Goal: Transaction & Acquisition: Purchase product/service

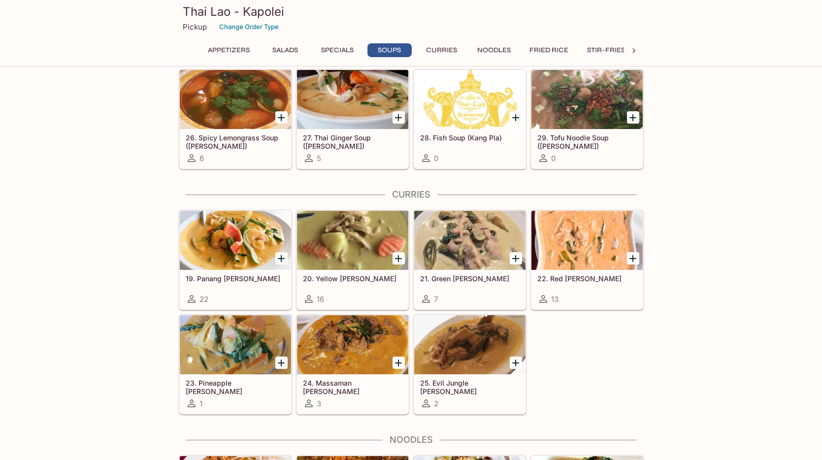
scroll to position [1084, 0]
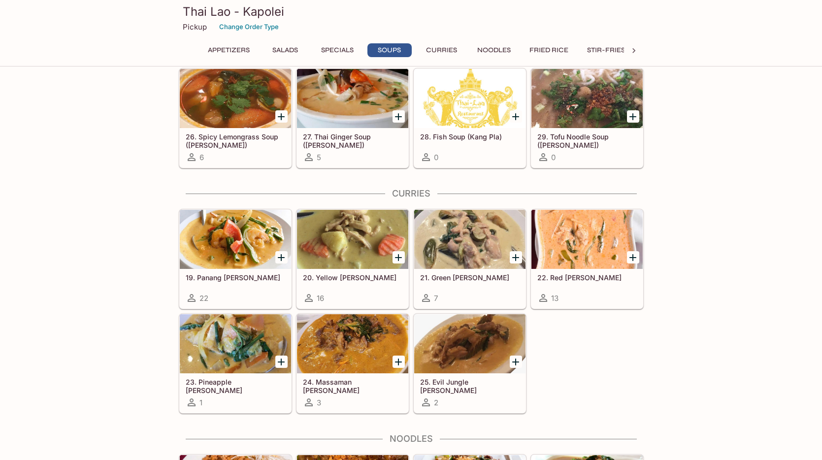
click at [283, 259] on icon "Add 19. Panang Curry" at bounding box center [281, 258] width 12 height 12
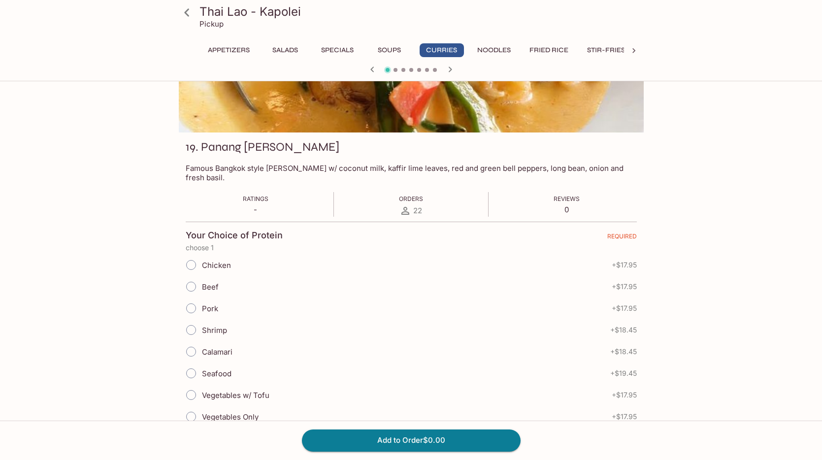
scroll to position [99, 0]
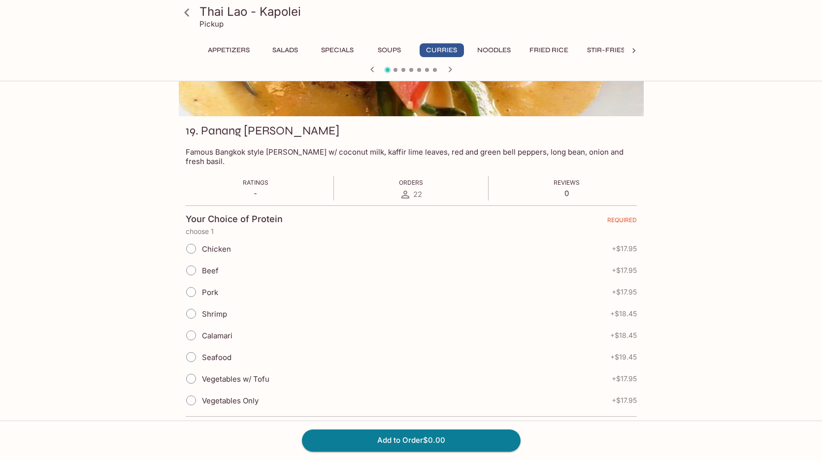
click at [188, 241] on input "Chicken" at bounding box center [191, 248] width 21 height 21
radio input "true"
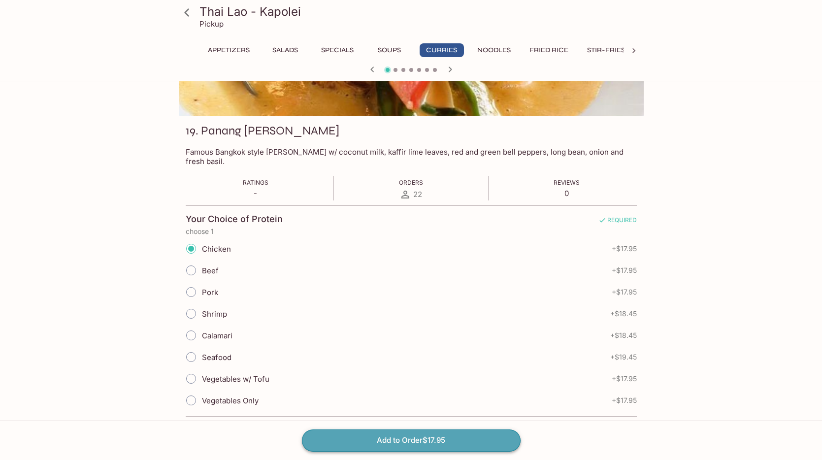
click at [412, 439] on button "Add to Order $17.95" at bounding box center [411, 440] width 219 height 22
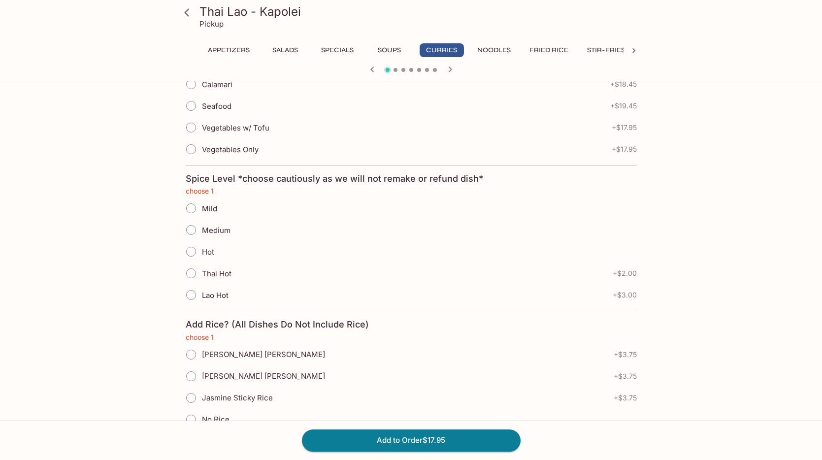
scroll to position [355, 0]
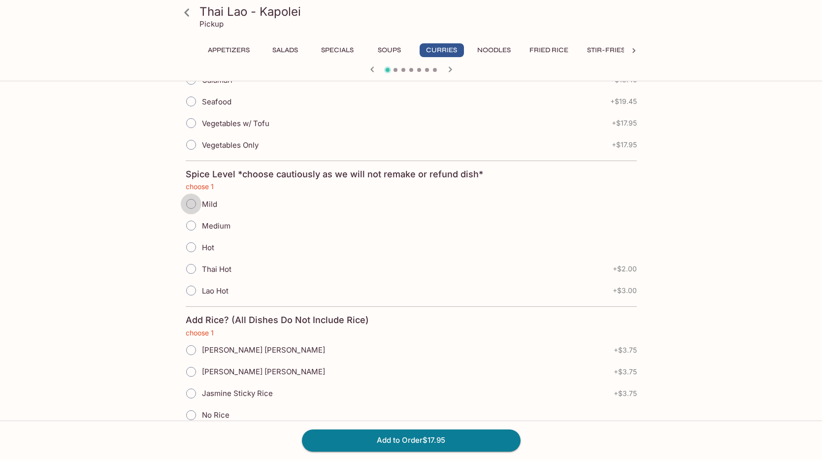
click at [192, 196] on input "Mild" at bounding box center [191, 203] width 21 height 21
radio input "true"
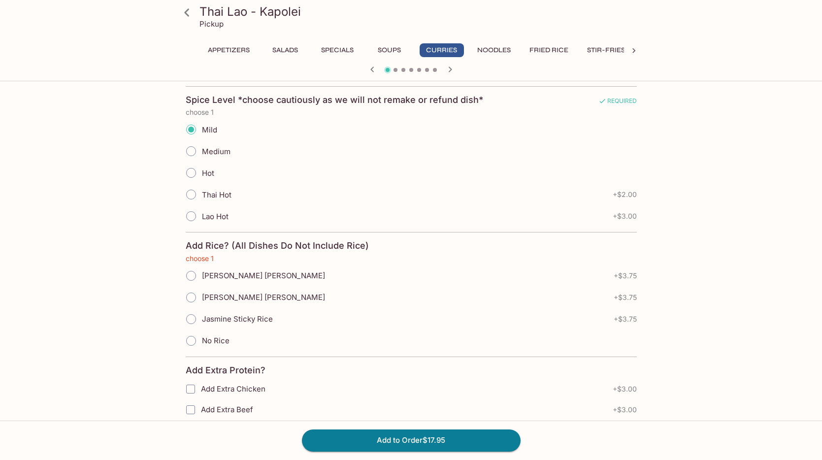
scroll to position [430, 0]
click at [192, 311] on input "Jasmine Sticky Rice" at bounding box center [191, 318] width 21 height 21
radio input "true"
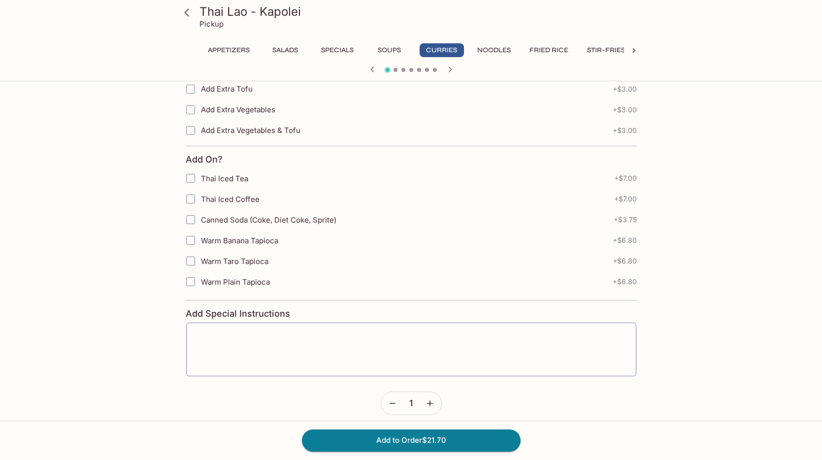
scroll to position [853, 0]
click at [411, 441] on button "Add to Order $21.70" at bounding box center [411, 440] width 219 height 22
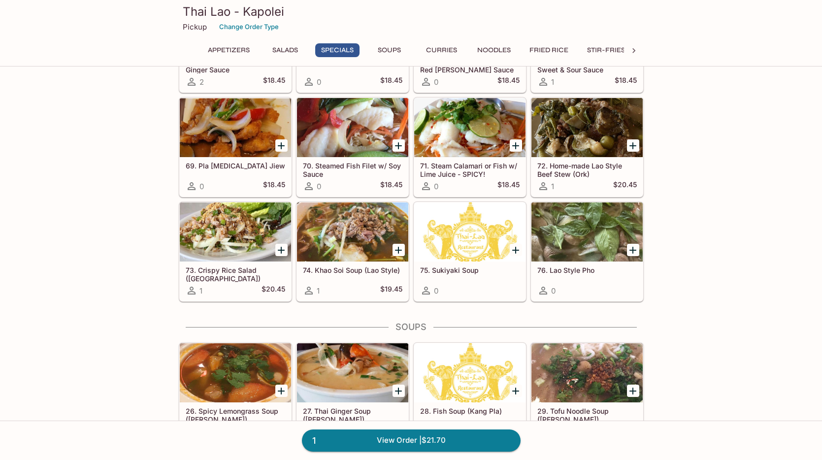
scroll to position [815, 0]
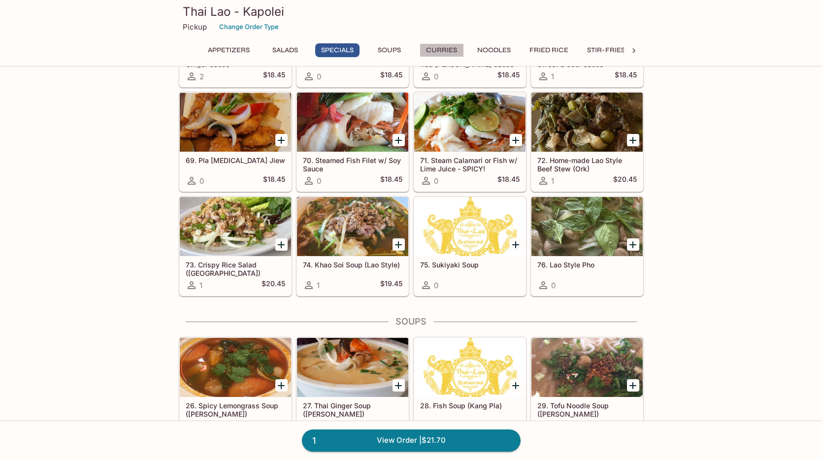
click at [447, 49] on button "Curries" at bounding box center [441, 50] width 44 height 14
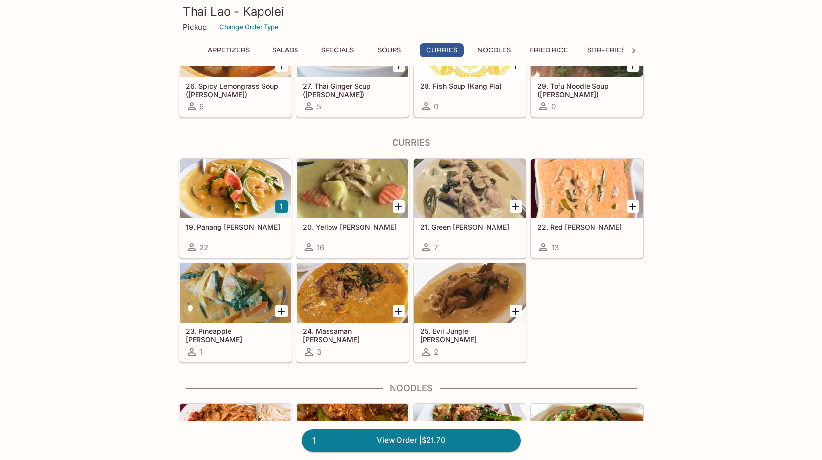
scroll to position [1188, 0]
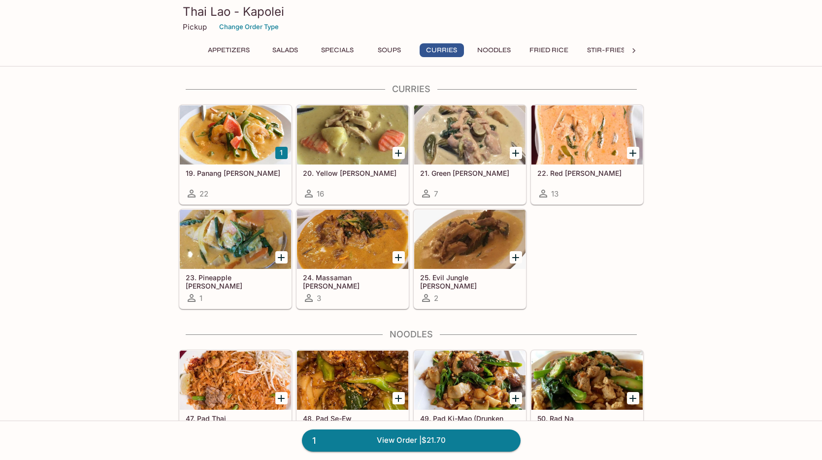
click at [250, 153] on div at bounding box center [235, 134] width 111 height 59
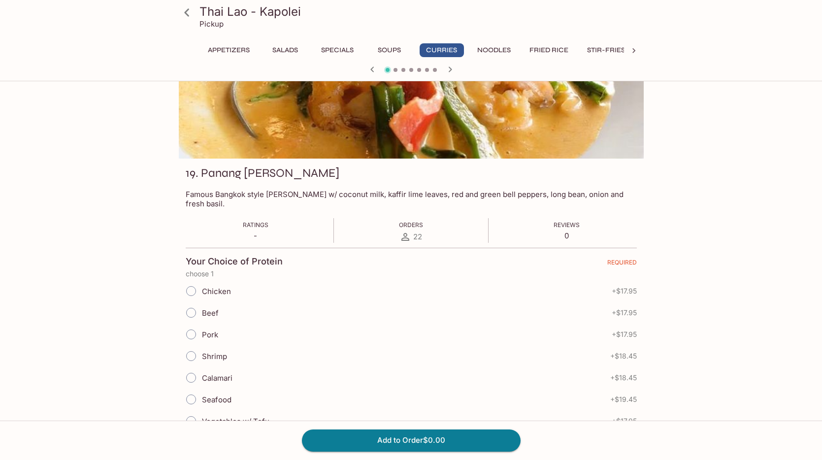
scroll to position [59, 0]
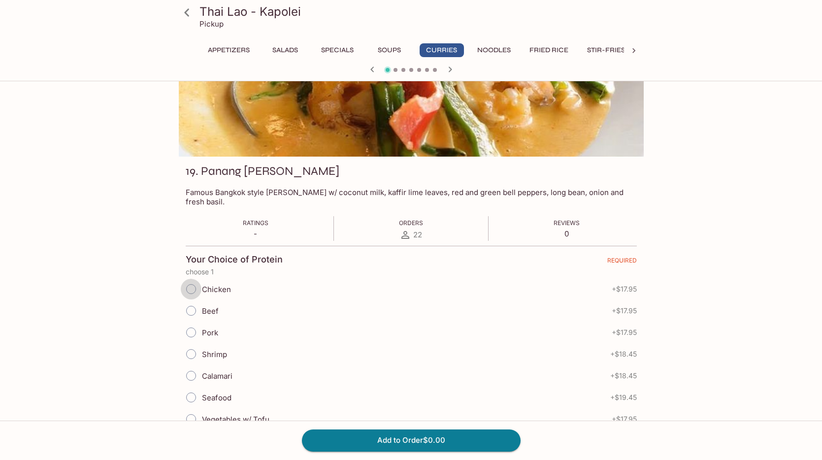
click at [190, 279] on input "Chicken" at bounding box center [191, 289] width 21 height 21
radio input "true"
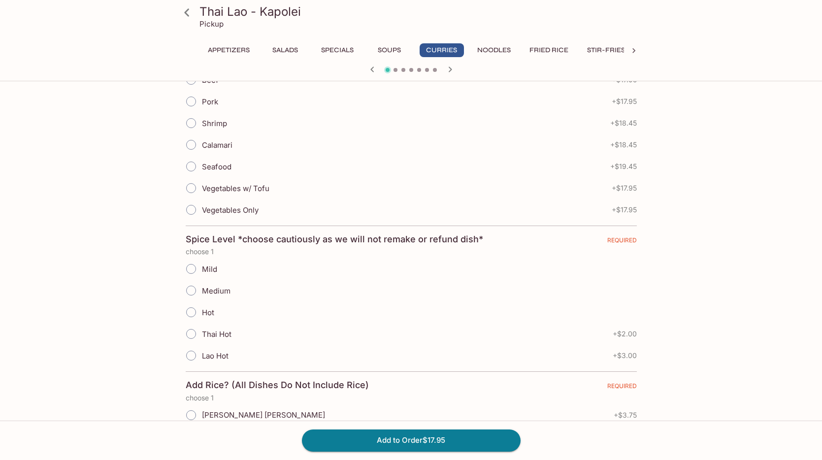
scroll to position [289, 0]
click at [191, 261] on input "Mild" at bounding box center [191, 269] width 21 height 21
radio input "true"
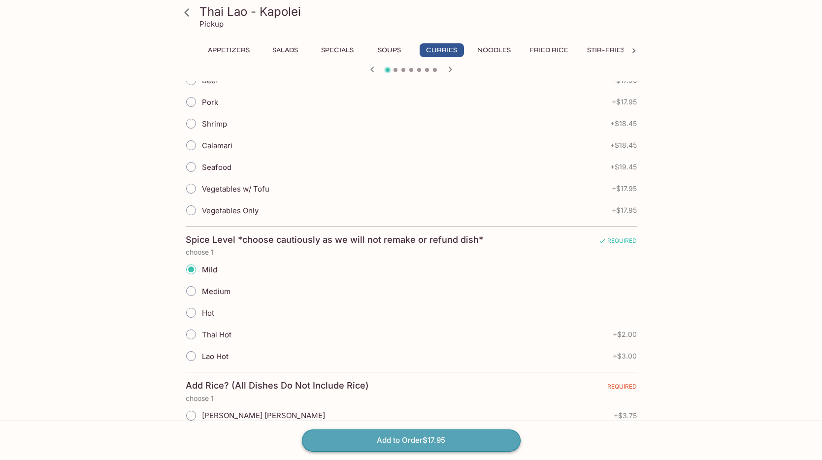
click at [425, 440] on button "Add to Order $17.95" at bounding box center [411, 440] width 219 height 22
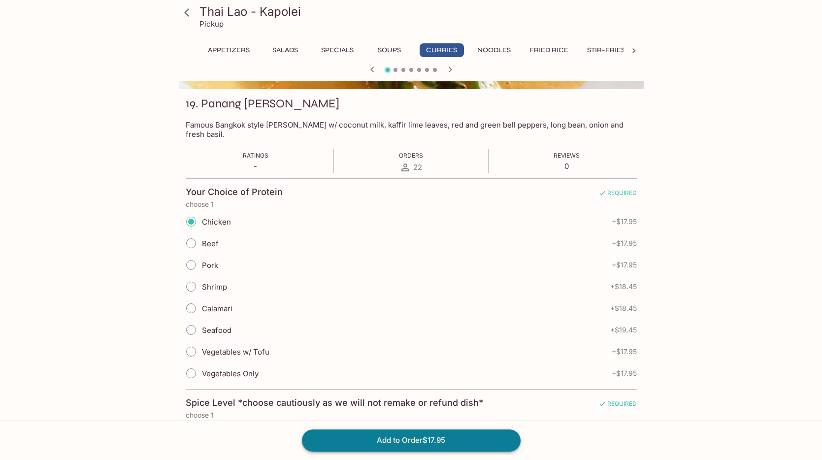
scroll to position [100, 0]
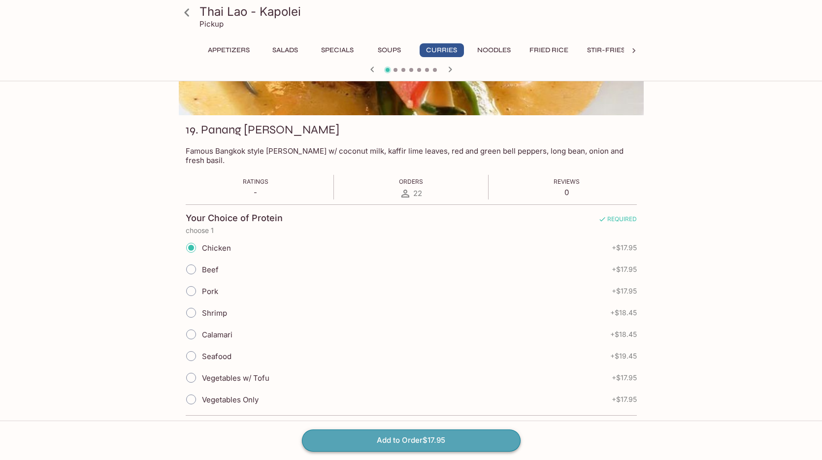
click at [448, 443] on button "Add to Order $17.95" at bounding box center [411, 440] width 219 height 22
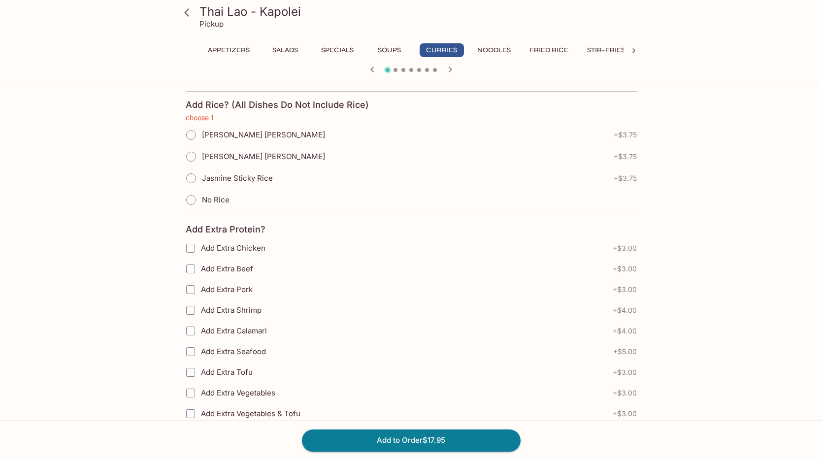
scroll to position [570, 0]
click at [192, 190] on input "No Rice" at bounding box center [191, 200] width 21 height 21
radio input "true"
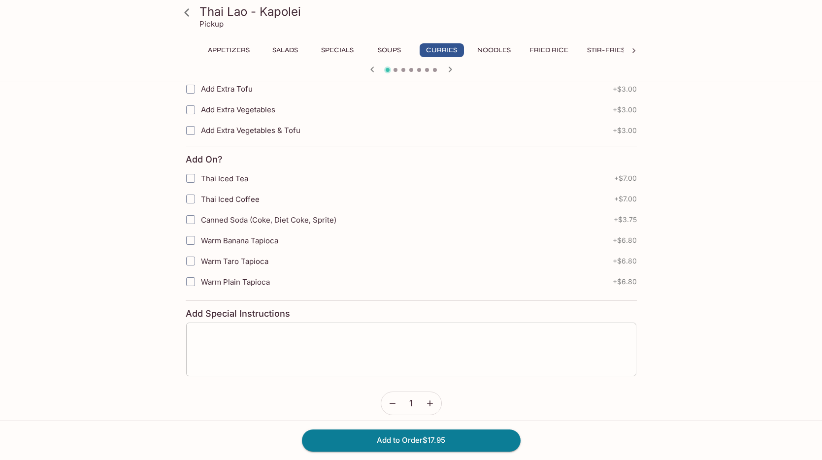
scroll to position [853, 0]
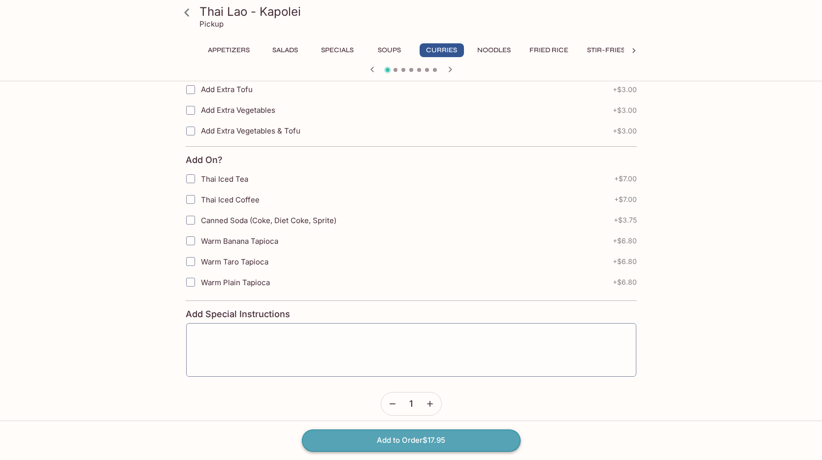
click at [424, 443] on button "Add to Order $17.95" at bounding box center [411, 440] width 219 height 22
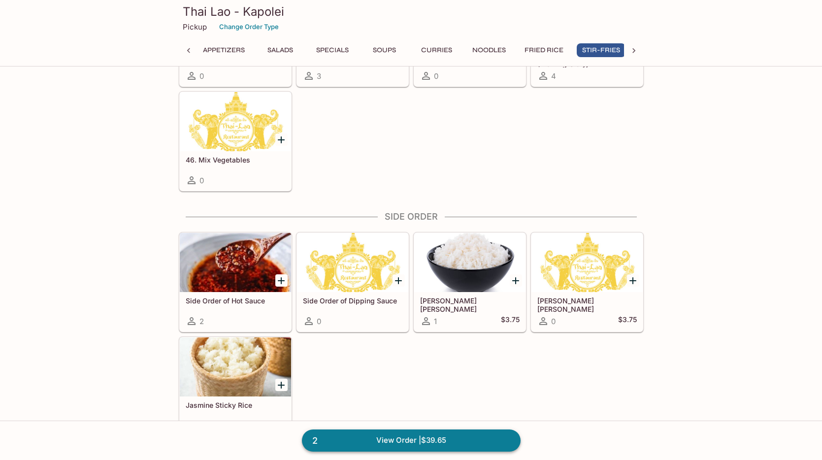
scroll to position [2377, 0]
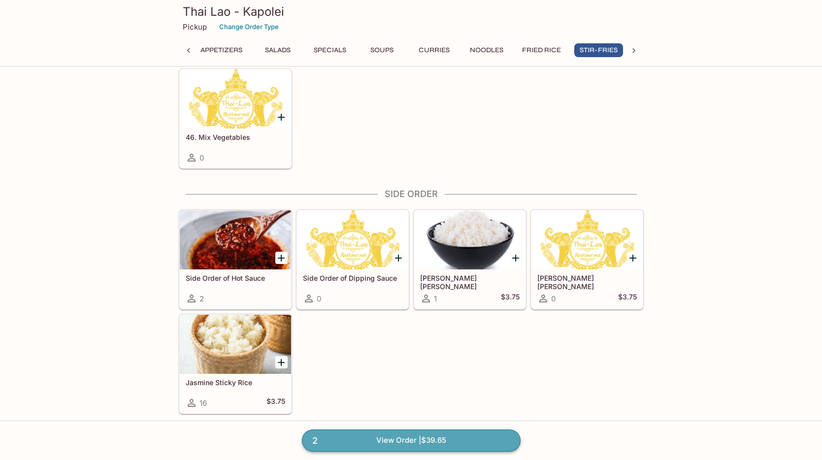
click at [419, 442] on link "2 View Order | $39.65" at bounding box center [411, 440] width 219 height 22
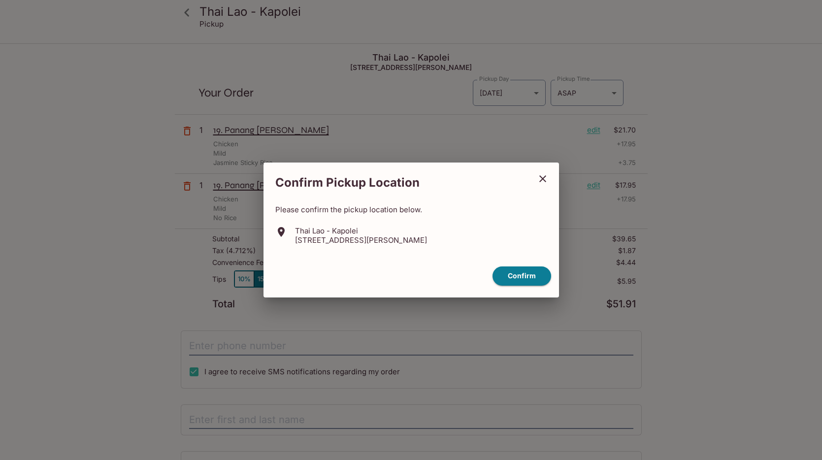
click at [543, 177] on icon "close" at bounding box center [542, 178] width 7 height 7
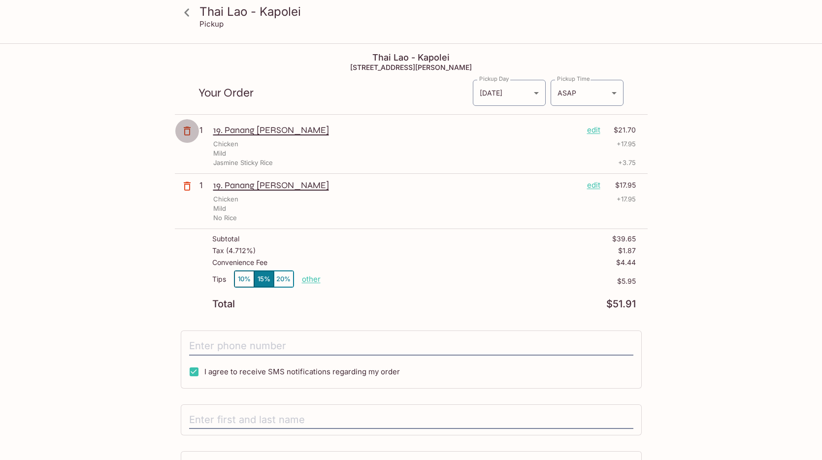
click at [187, 130] on icon "button" at bounding box center [187, 131] width 12 height 12
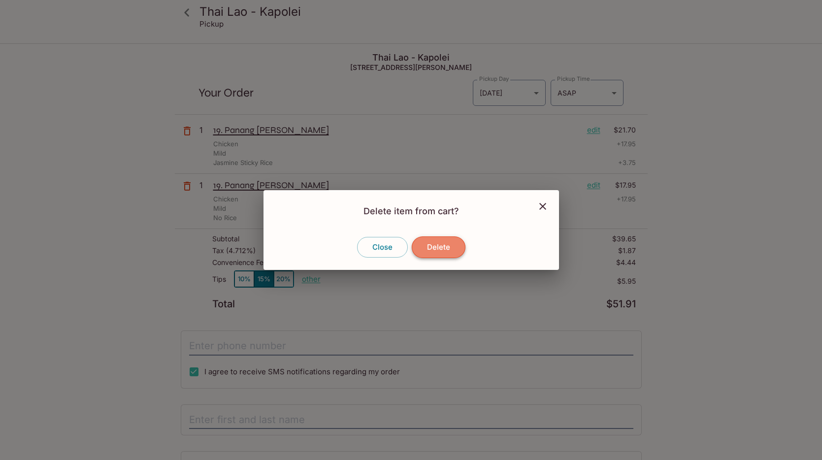
click at [440, 244] on button "Delete" at bounding box center [439, 247] width 54 height 22
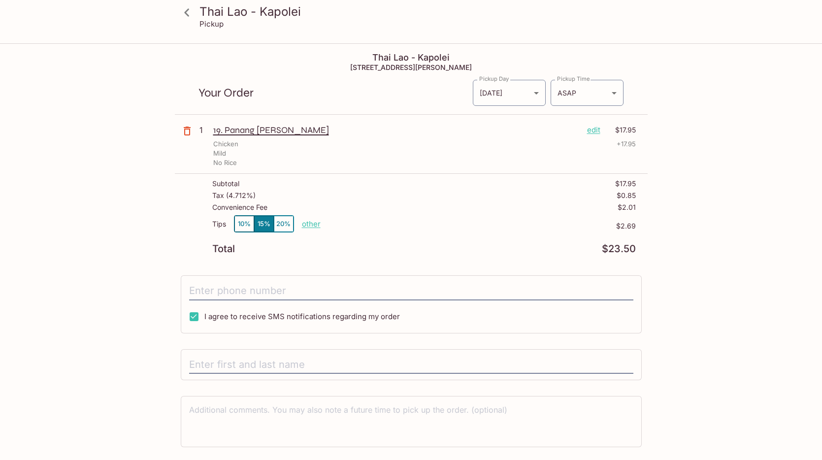
click at [597, 130] on p "edit" at bounding box center [593, 130] width 13 height 11
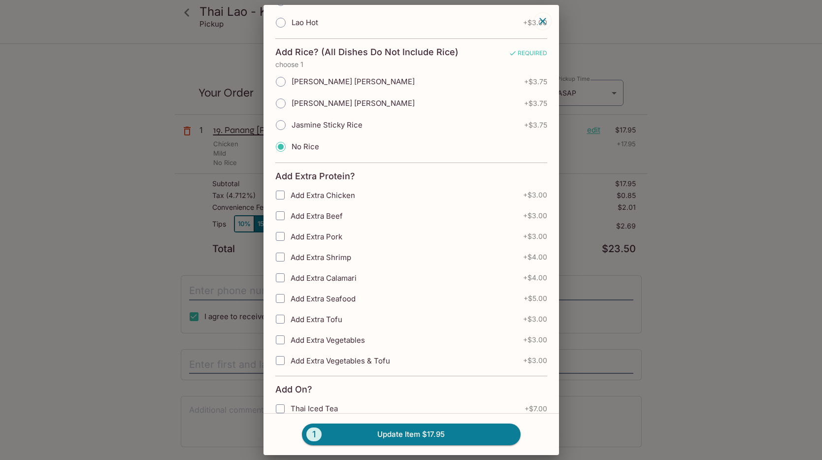
scroll to position [408, 0]
click at [280, 127] on input "Jasmine Sticky Rice" at bounding box center [280, 126] width 21 height 21
radio input "true"
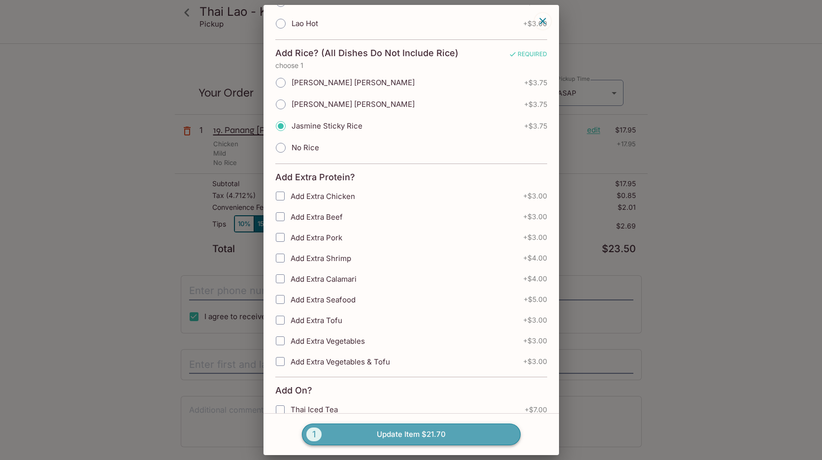
click at [404, 429] on button "1 Update Item $21.70" at bounding box center [411, 434] width 219 height 22
radio input "true"
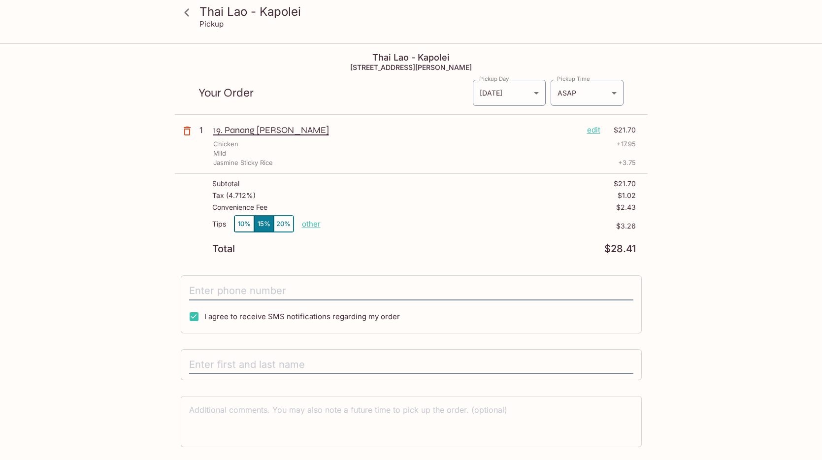
scroll to position [0, 0]
click at [240, 226] on button "10%" at bounding box center [244, 224] width 20 height 16
click at [187, 16] on icon at bounding box center [186, 12] width 17 height 17
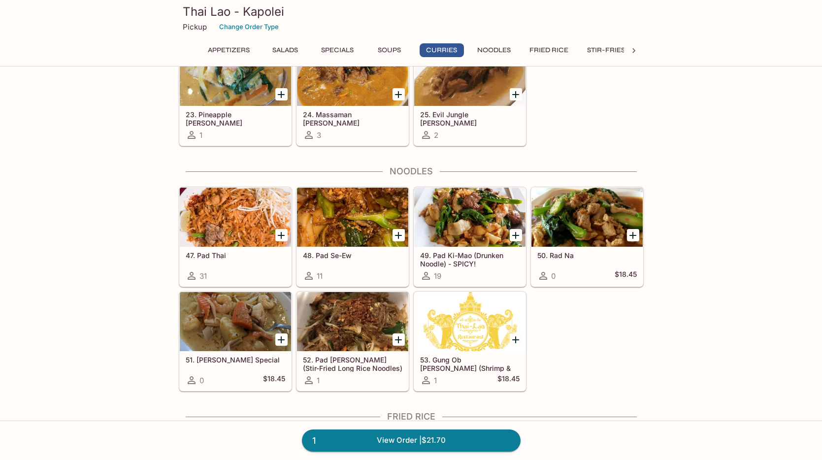
scroll to position [1356, 0]
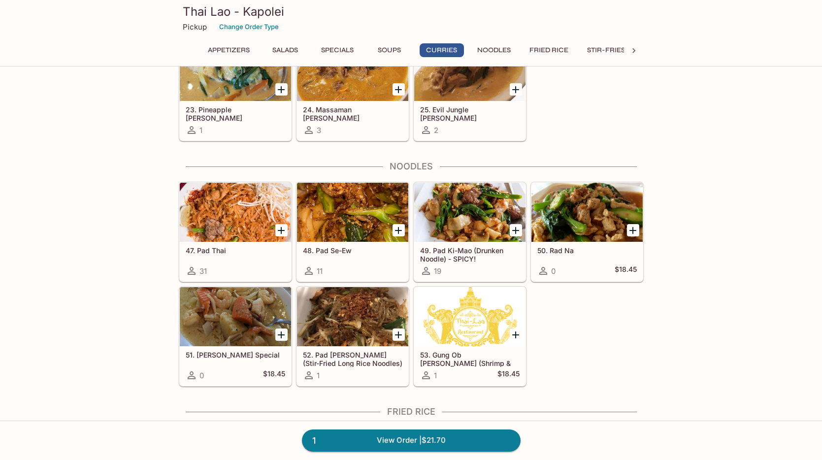
click at [253, 223] on div at bounding box center [235, 212] width 111 height 59
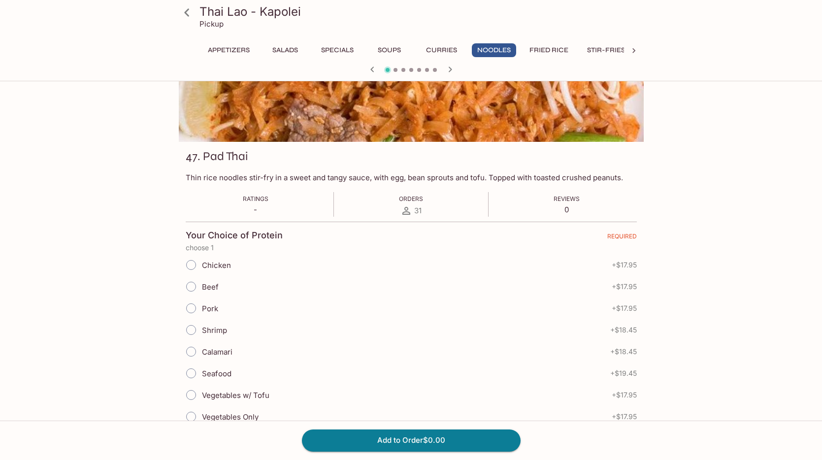
scroll to position [107, 0]
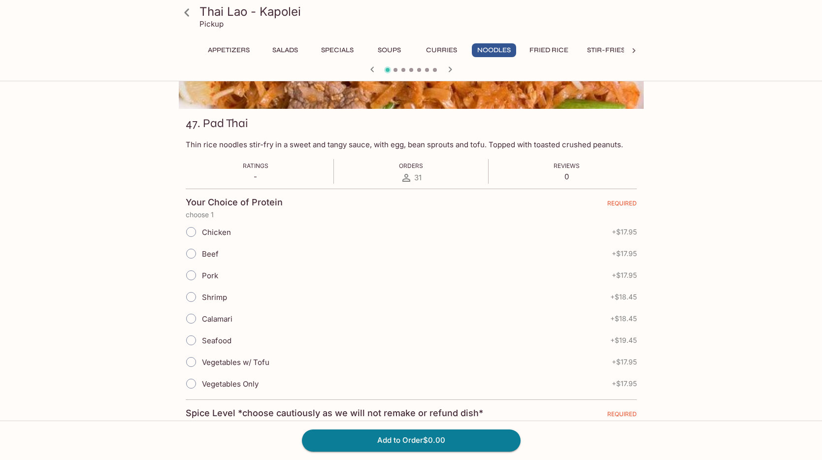
click at [190, 231] on input "Chicken" at bounding box center [191, 232] width 21 height 21
radio input "true"
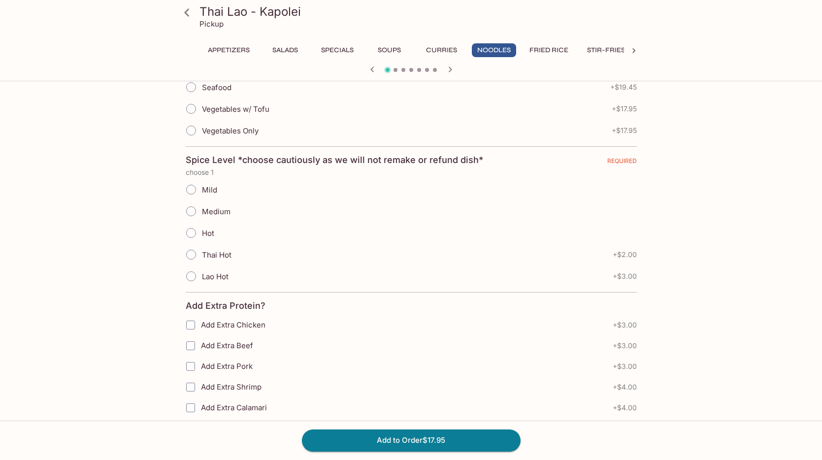
scroll to position [360, 0]
click at [190, 189] on input "Mild" at bounding box center [191, 189] width 21 height 21
radio input "true"
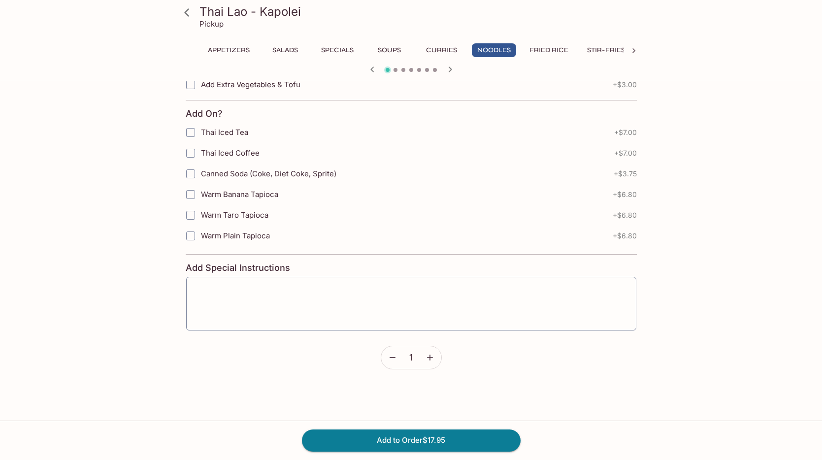
scroll to position [781, 0]
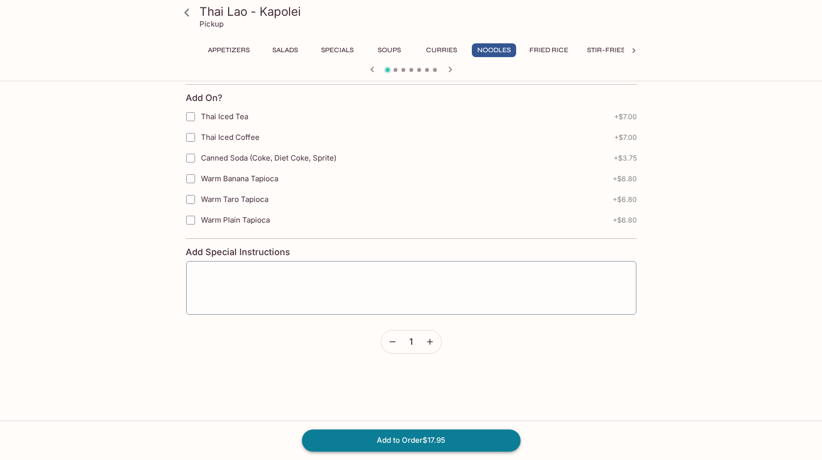
click at [383, 439] on button "Add to Order $17.95" at bounding box center [411, 440] width 219 height 22
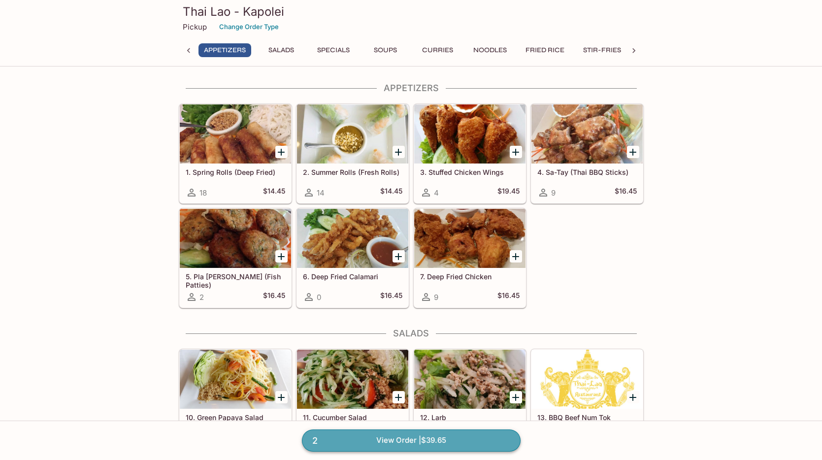
click at [429, 442] on link "2 View Order | $39.65" at bounding box center [411, 440] width 219 height 22
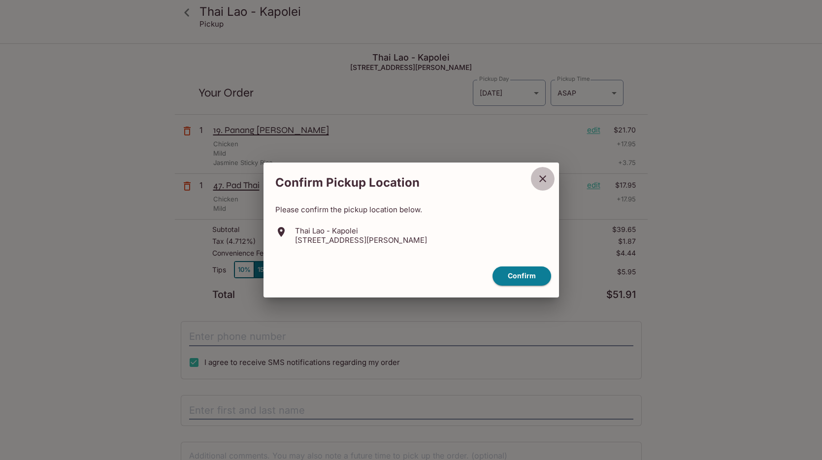
click at [543, 179] on icon "close" at bounding box center [543, 179] width 12 height 12
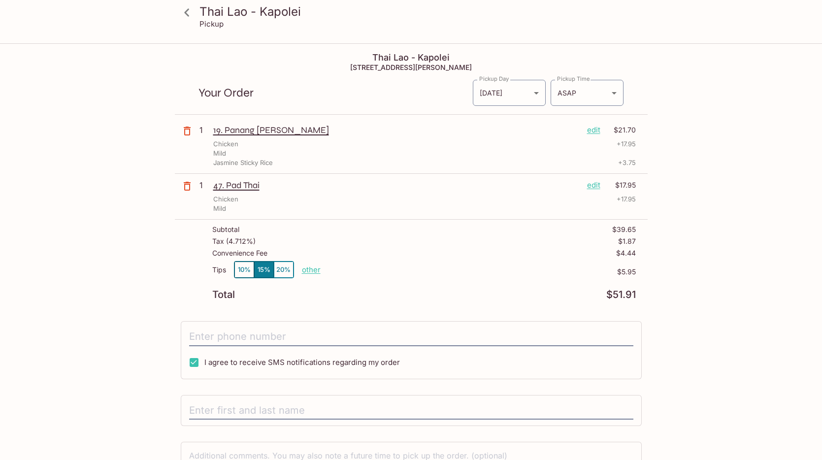
click at [433, 30] on div "Thai Lao - Kapolei Pickup" at bounding box center [411, 19] width 473 height 39
